Goal: Find specific page/section: Find specific page/section

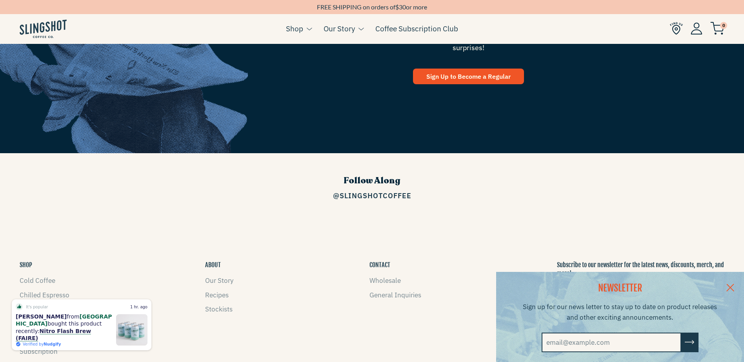
scroll to position [1216, 0]
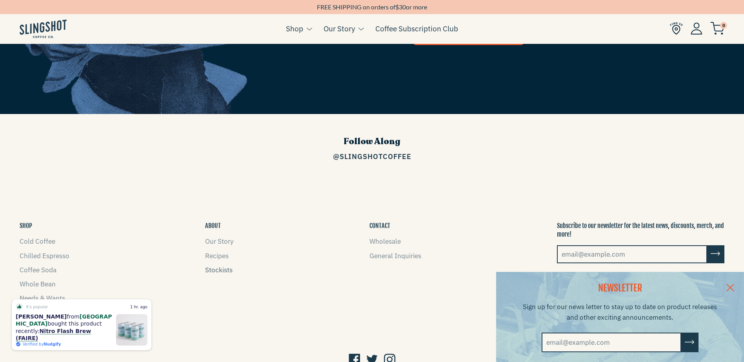
drag, startPoint x: 222, startPoint y: 256, endPoint x: 227, endPoint y: 255, distance: 5.5
click at [222, 266] on link "Stockists" at bounding box center [218, 270] width 27 height 9
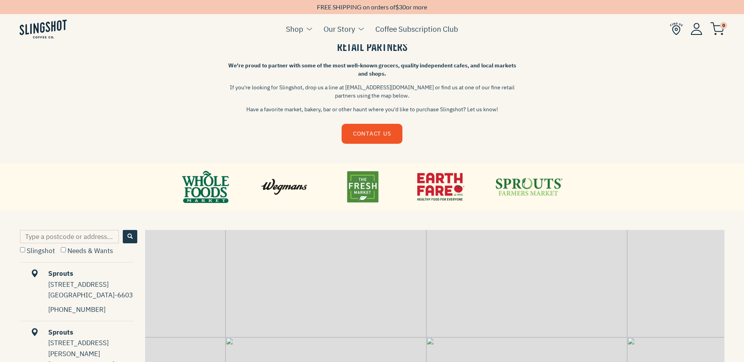
scroll to position [235, 0]
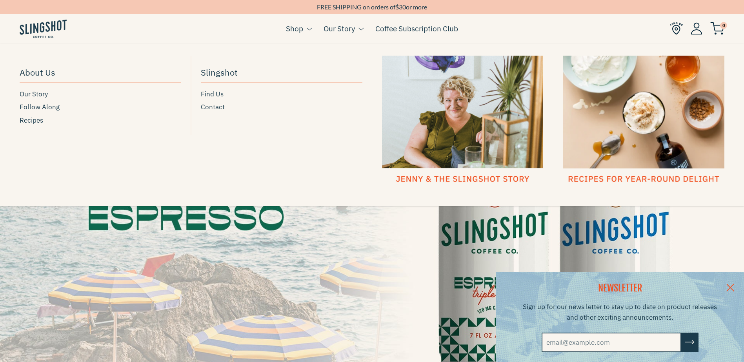
click at [422, 107] on div at bounding box center [463, 120] width 162 height 129
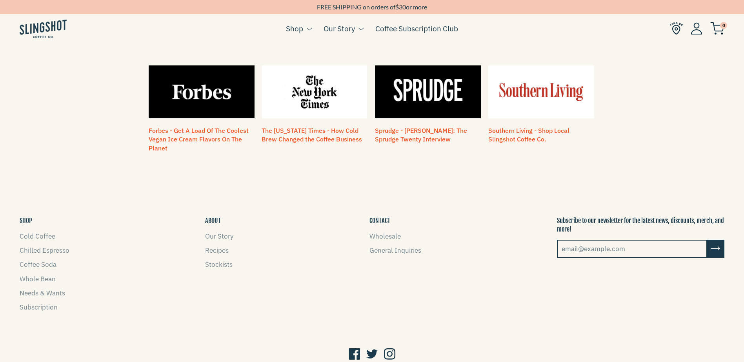
scroll to position [694, 0]
